Goal: Use online tool/utility: Utilize a website feature to perform a specific function

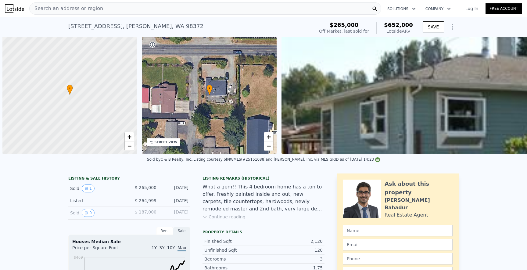
scroll to position [0, 2]
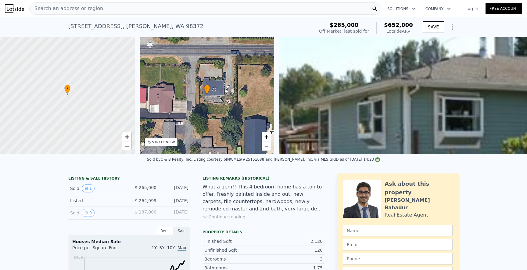
click at [152, 9] on div "Search an address or region" at bounding box center [205, 8] width 352 height 12
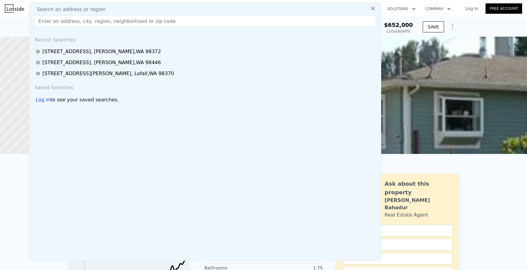
type input "2.75"
checkbox input "true"
type input "$ 655,000"
type input "$ 322,881"
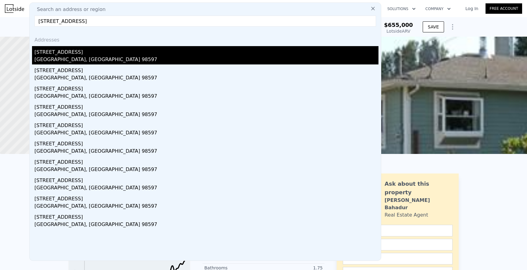
type input "[STREET_ADDRESS]"
click at [120, 49] on div "[STREET_ADDRESS]" at bounding box center [206, 51] width 344 height 10
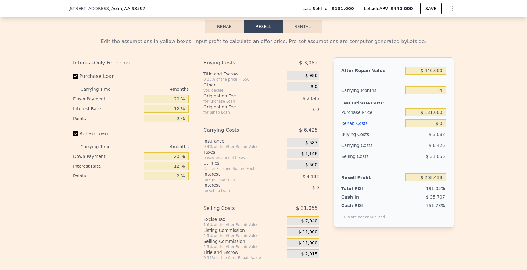
scroll to position [855, 0]
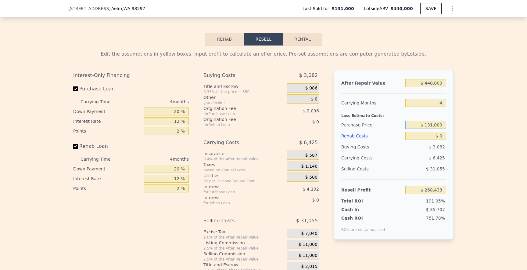
click at [430, 125] on input "$ 131,000" at bounding box center [426, 125] width 41 height 8
type input "$ 231,000"
type input "$ 163,305"
click at [443, 136] on input "$ 0" at bounding box center [426, 136] width 41 height 8
type input "$ 6"
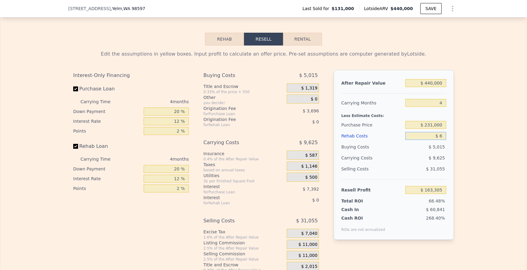
type input "$ 163,299"
type input "$ 60"
type input "$ 163,244"
type input "$ 600"
type input "$ 162,675"
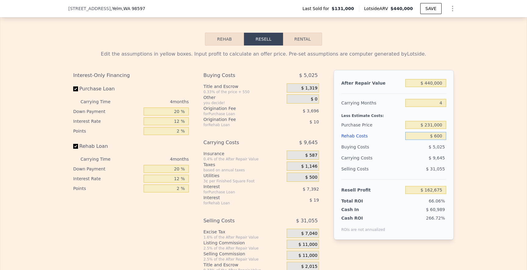
type input "$ 6,000"
type input "$ 157,017"
type input "$ 60,000"
type input "$ 100,425"
type input "$ 60,000"
